Goal: Task Accomplishment & Management: Manage account settings

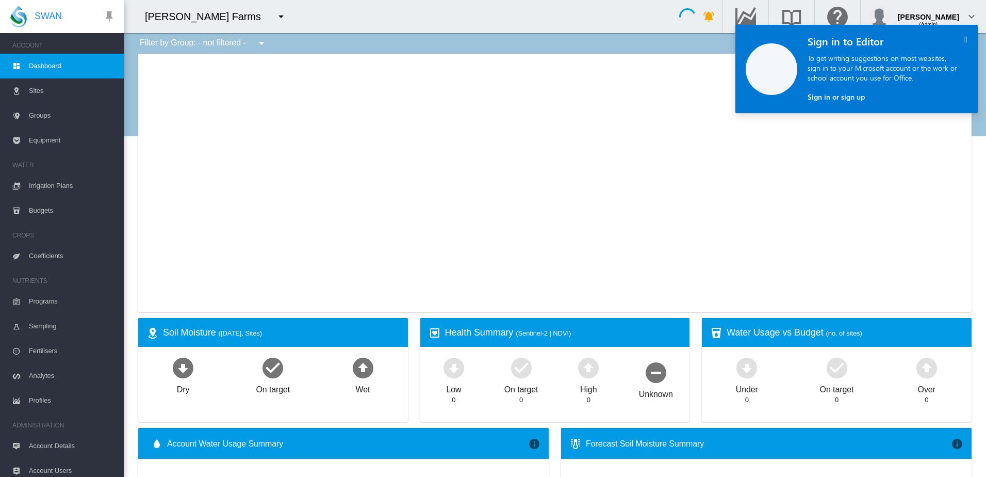
click at [275, 14] on md-icon "icon-menu-down" at bounding box center [281, 16] width 12 height 12
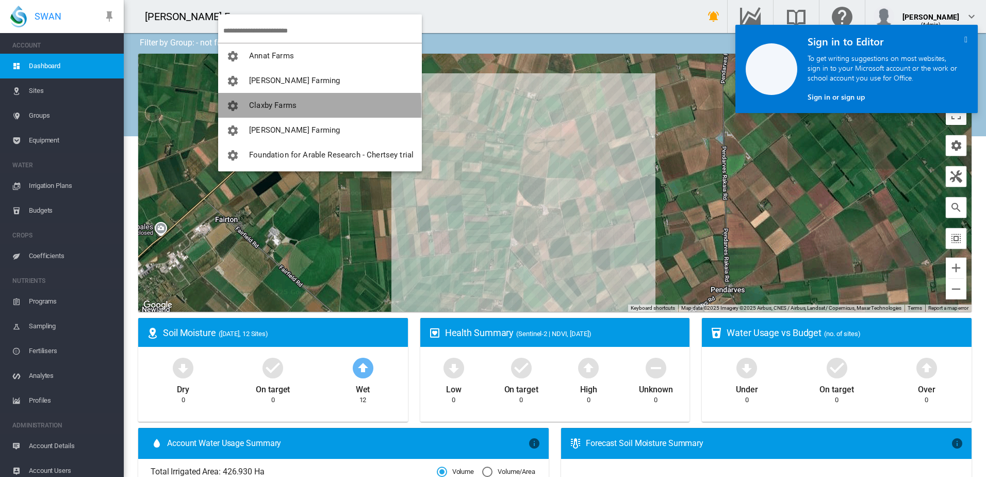
click at [296, 108] on span "Claxby Farms" at bounding box center [272, 105] width 47 height 9
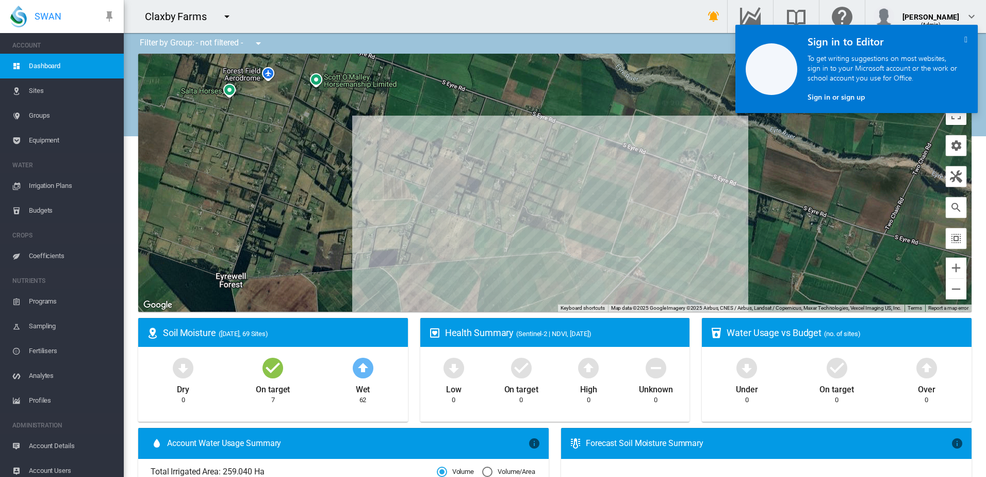
click at [48, 119] on span "Groups" at bounding box center [72, 115] width 87 height 25
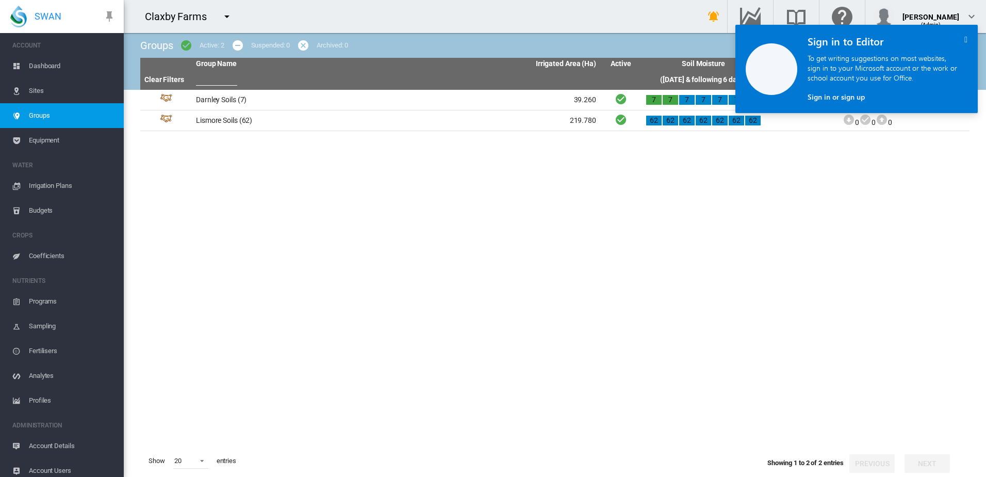
click at [55, 183] on span "Irrigation Plans" at bounding box center [72, 185] width 87 height 25
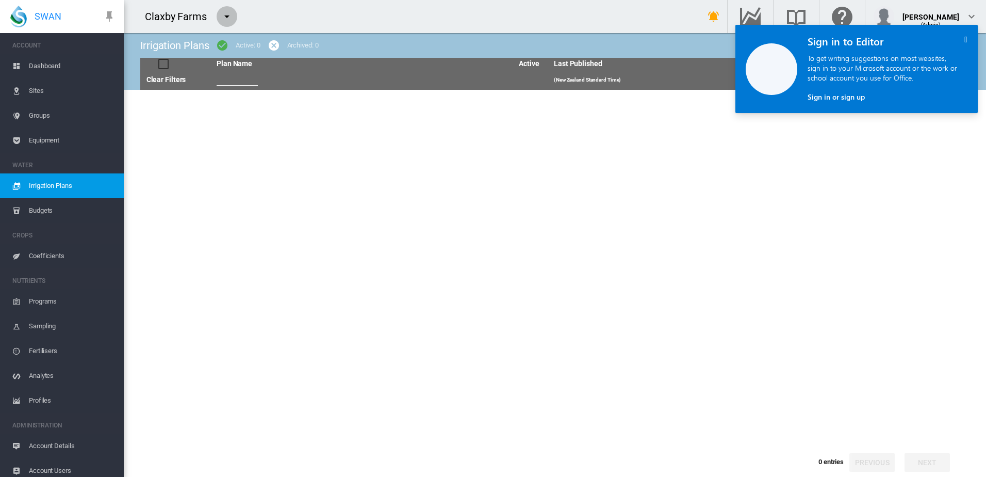
click at [225, 18] on md-icon "icon-menu-down" at bounding box center [227, 16] width 12 height 12
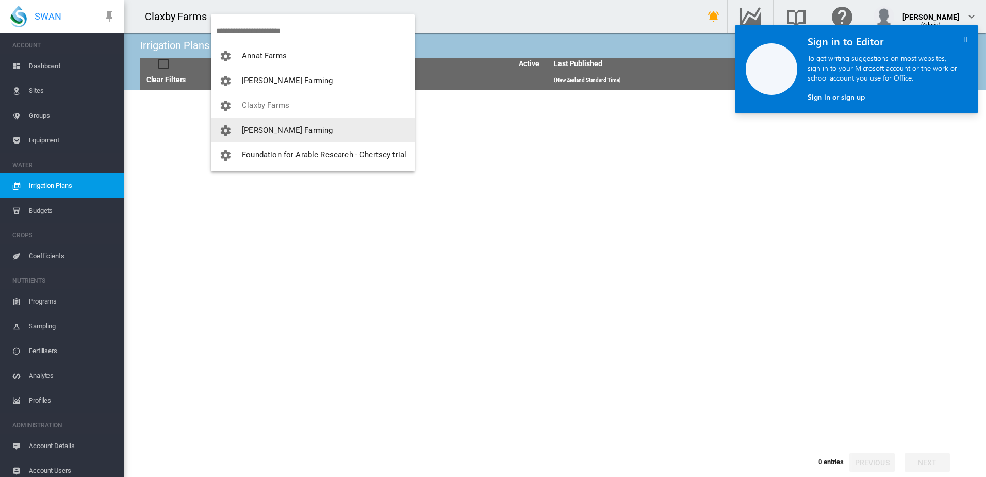
click at [271, 132] on span "[PERSON_NAME] Farming" at bounding box center [287, 129] width 91 height 9
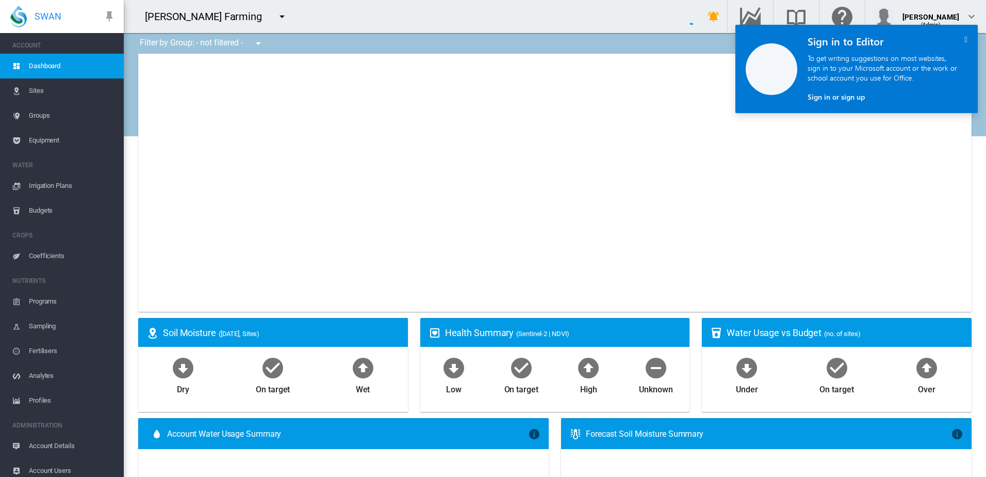
type input "**********"
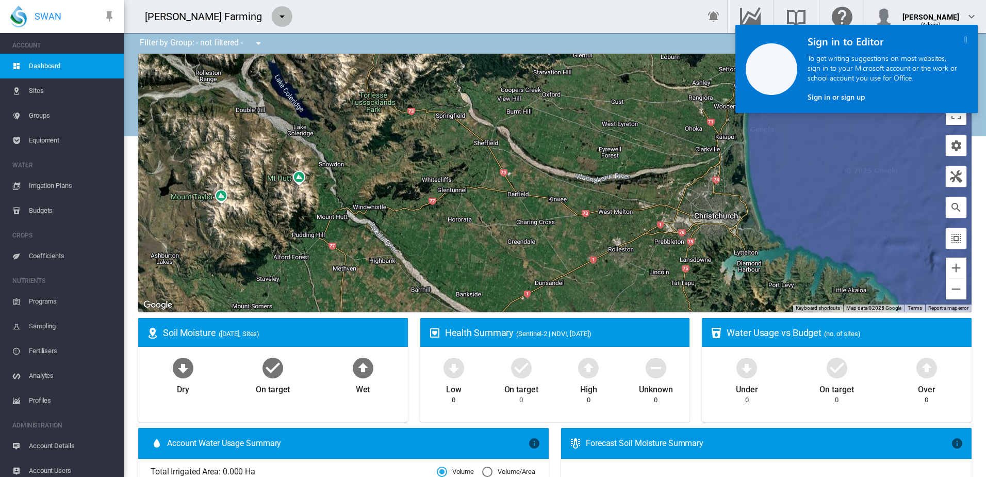
click at [276, 17] on md-icon "icon-menu-down" at bounding box center [282, 16] width 12 height 12
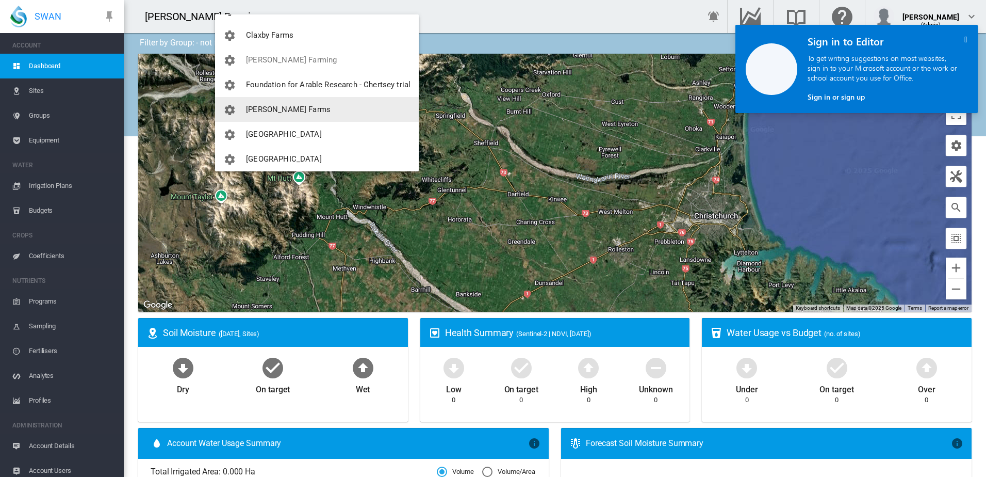
scroll to position [77, 0]
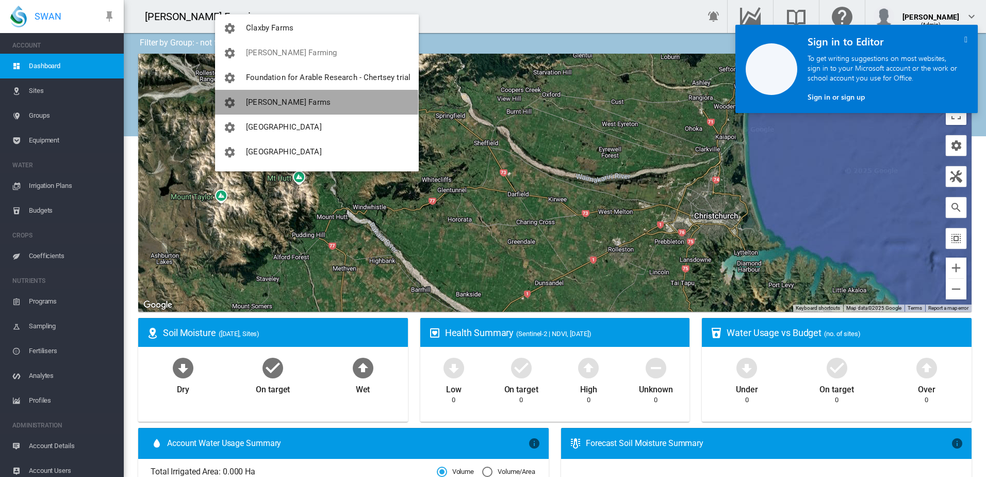
click at [269, 103] on span "[PERSON_NAME] Farms" at bounding box center [288, 101] width 85 height 9
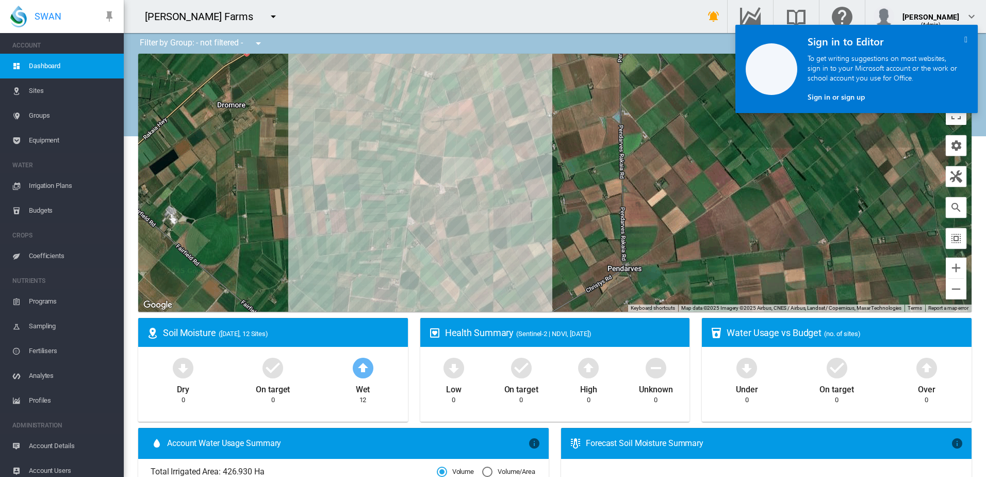
drag, startPoint x: 457, startPoint y: 252, endPoint x: 456, endPoint y: 188, distance: 64.5
click at [456, 188] on div "To navigate, press the arrow keys." at bounding box center [554, 183] width 833 height 258
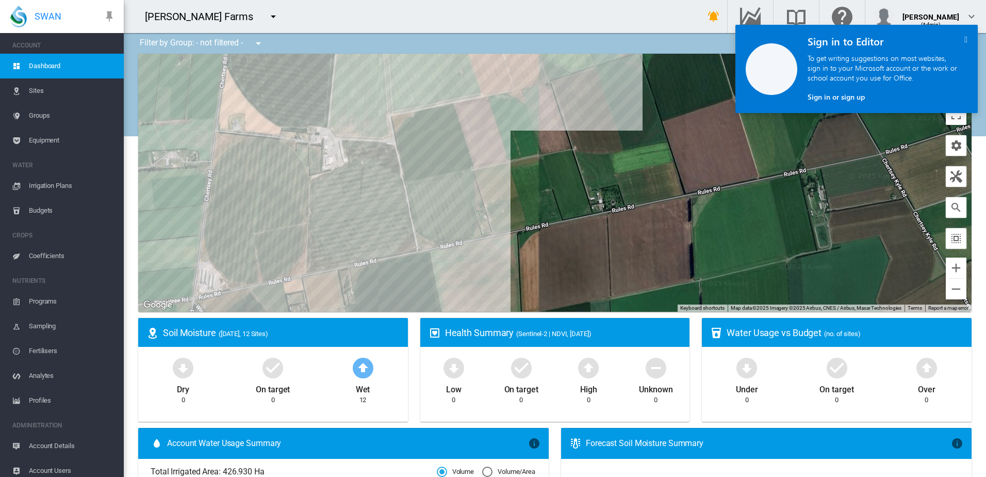
drag, startPoint x: 400, startPoint y: 209, endPoint x: 481, endPoint y: 204, distance: 81.1
click at [481, 204] on div "To navigate, press the arrow keys." at bounding box center [554, 183] width 833 height 258
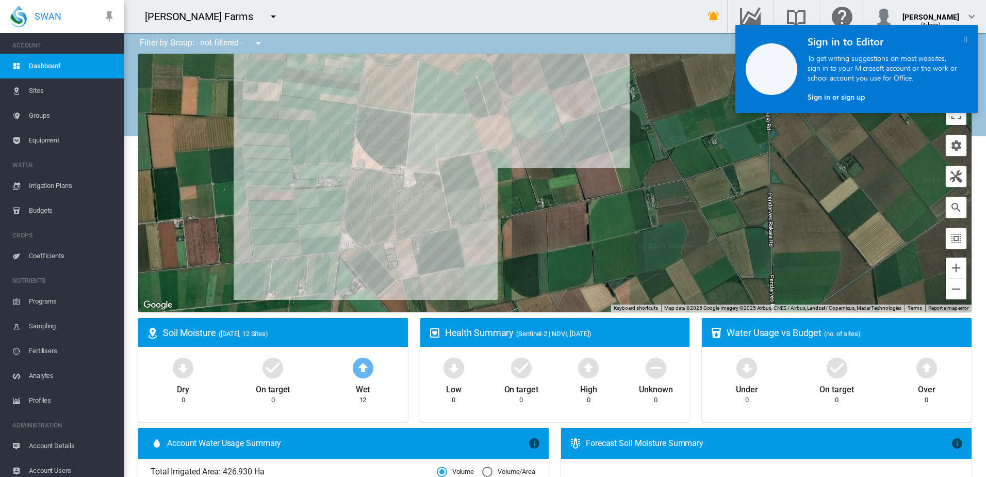
click at [267, 19] on md-icon "icon-menu-down" at bounding box center [273, 16] width 12 height 12
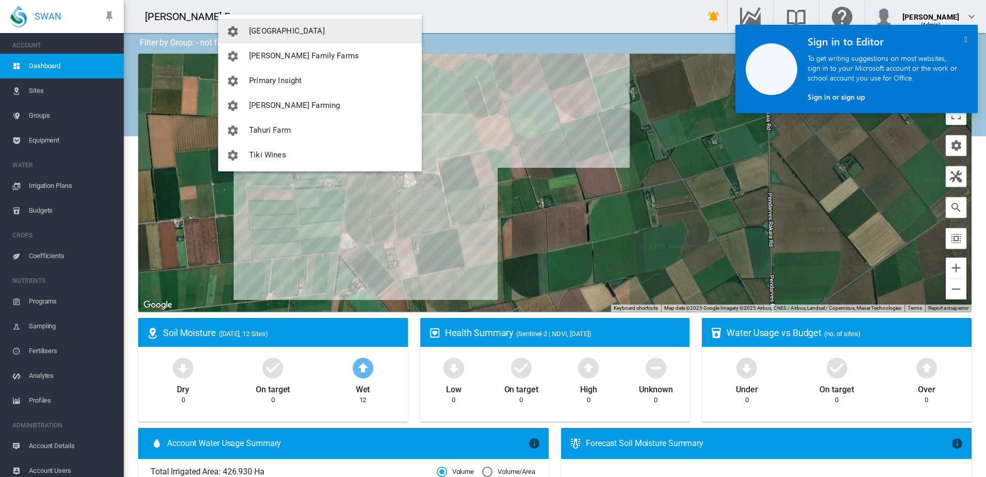
scroll to position [177, 0]
